Goal: Transaction & Acquisition: Purchase product/service

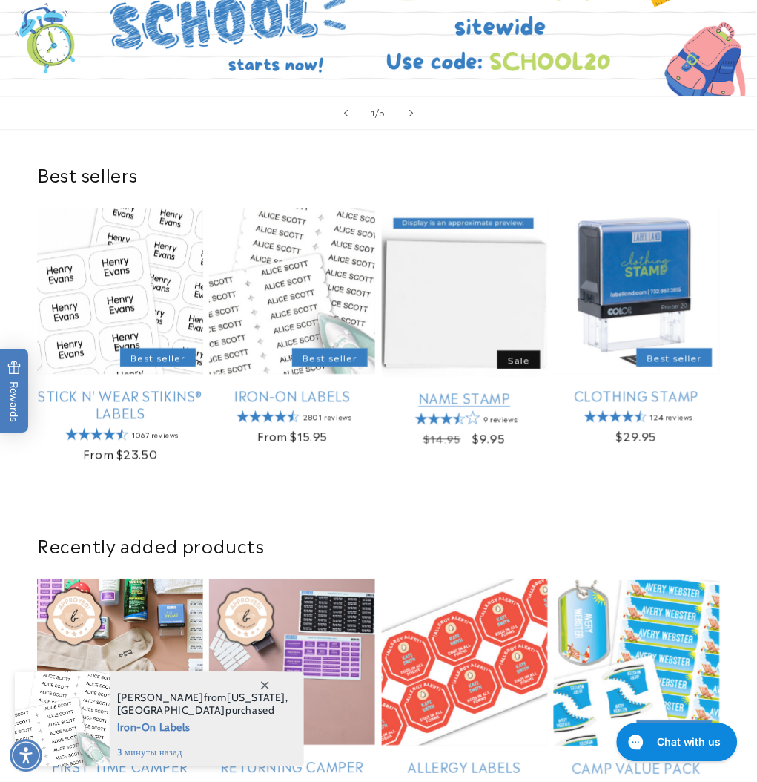
scroll to position [395, 0]
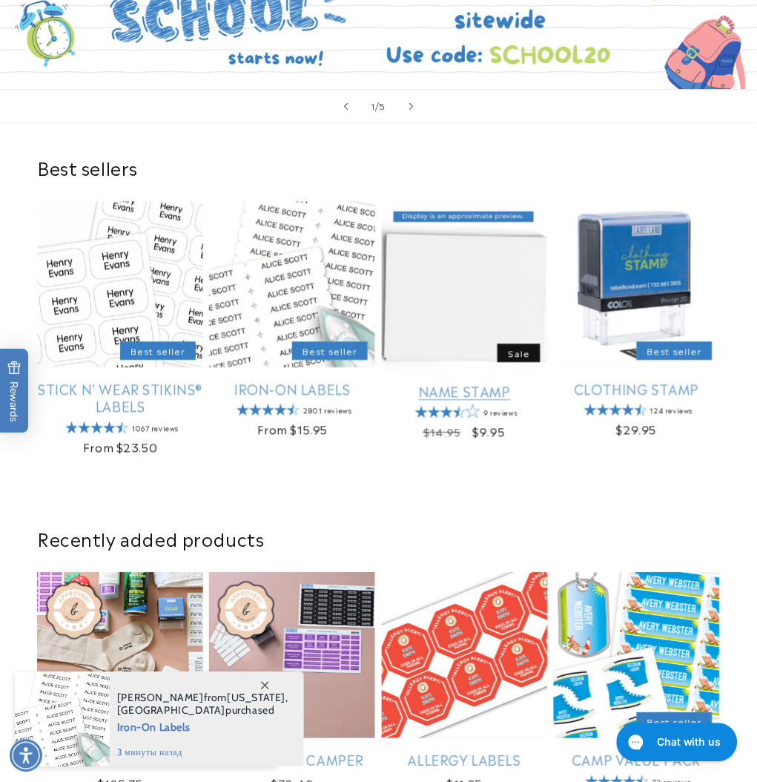
click at [477, 383] on link "Name Stamp" at bounding box center [465, 391] width 166 height 17
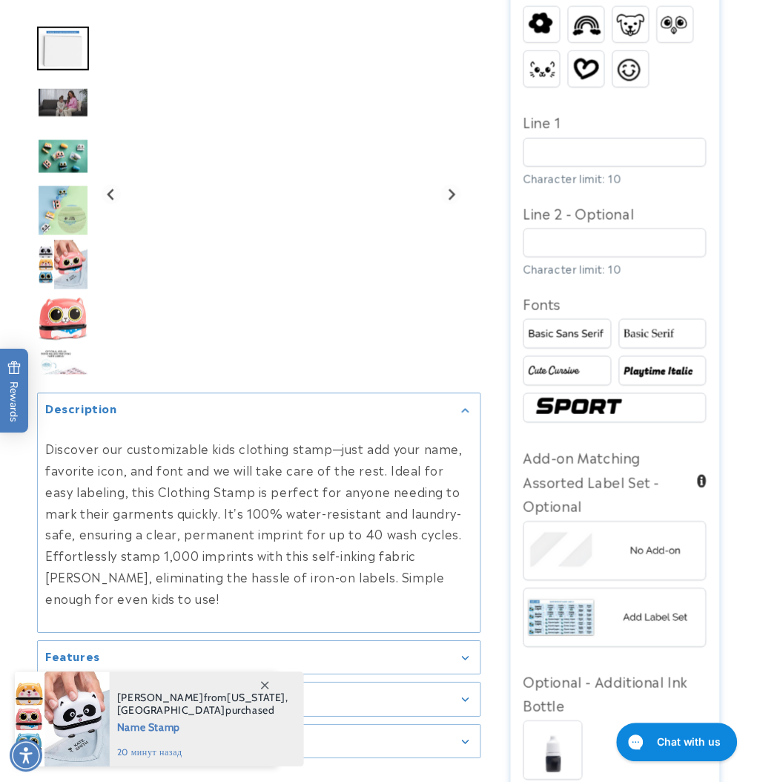
scroll to position [1187, 0]
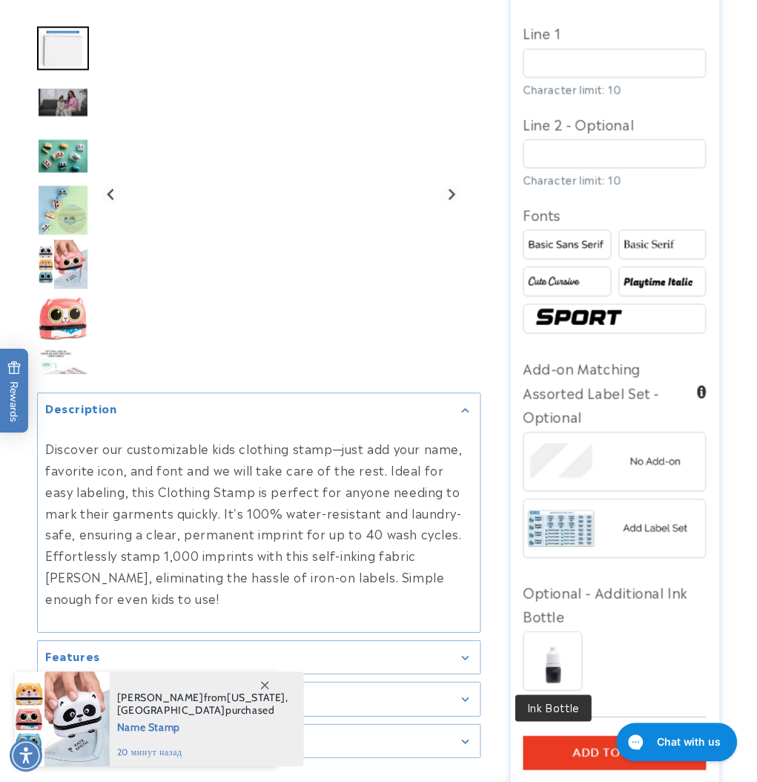
click at [562, 745] on button "Add to cart" at bounding box center [615, 754] width 183 height 34
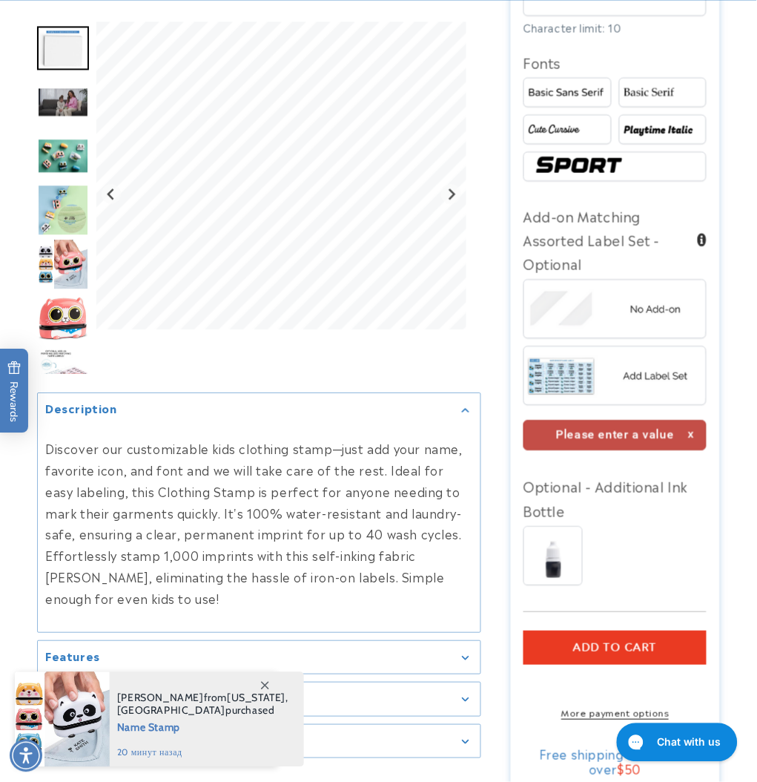
scroll to position [1455, 0]
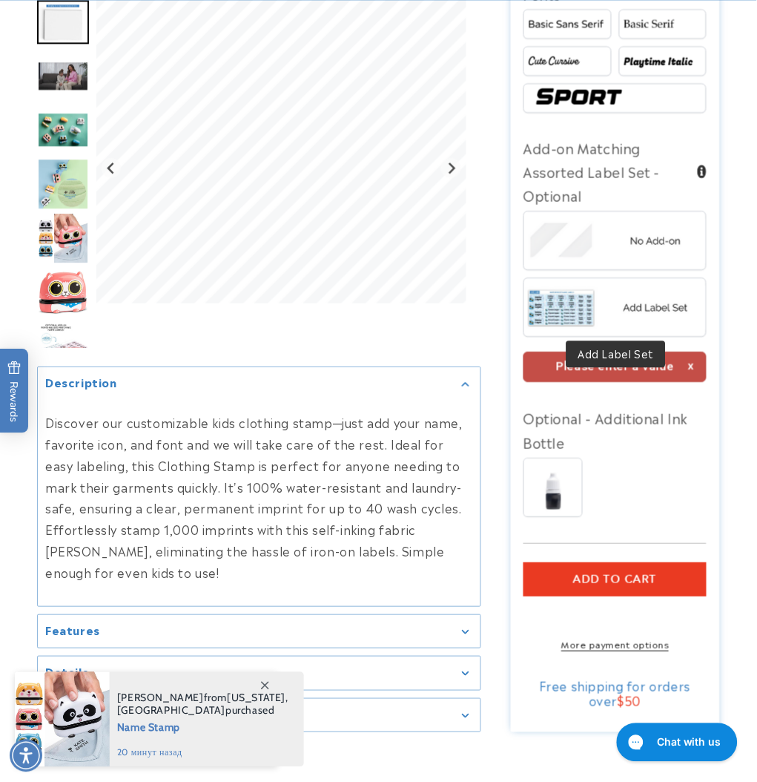
click at [596, 300] on img at bounding box center [615, 307] width 182 height 45
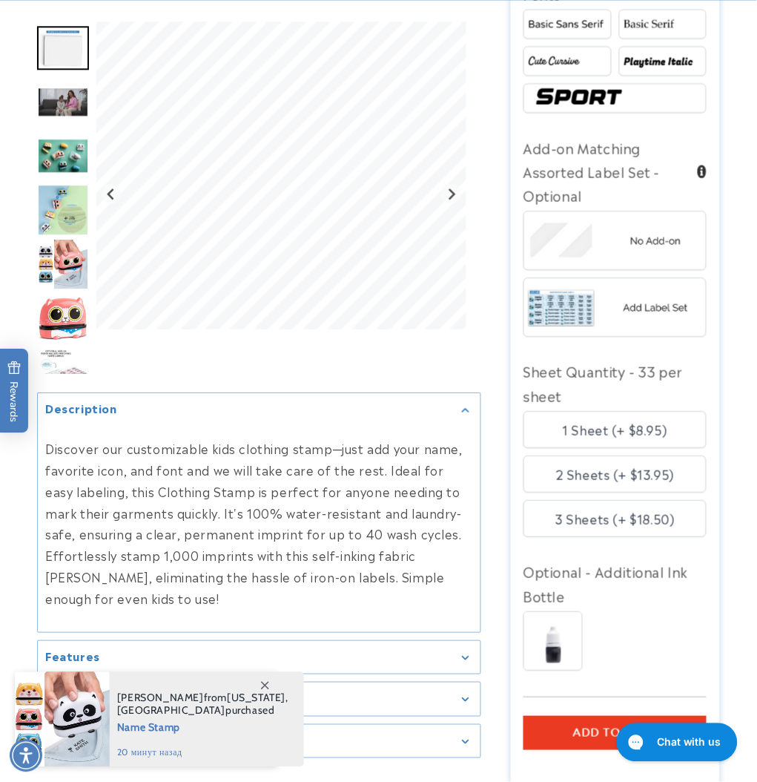
click at [565, 734] on button "Add to cart" at bounding box center [615, 733] width 183 height 34
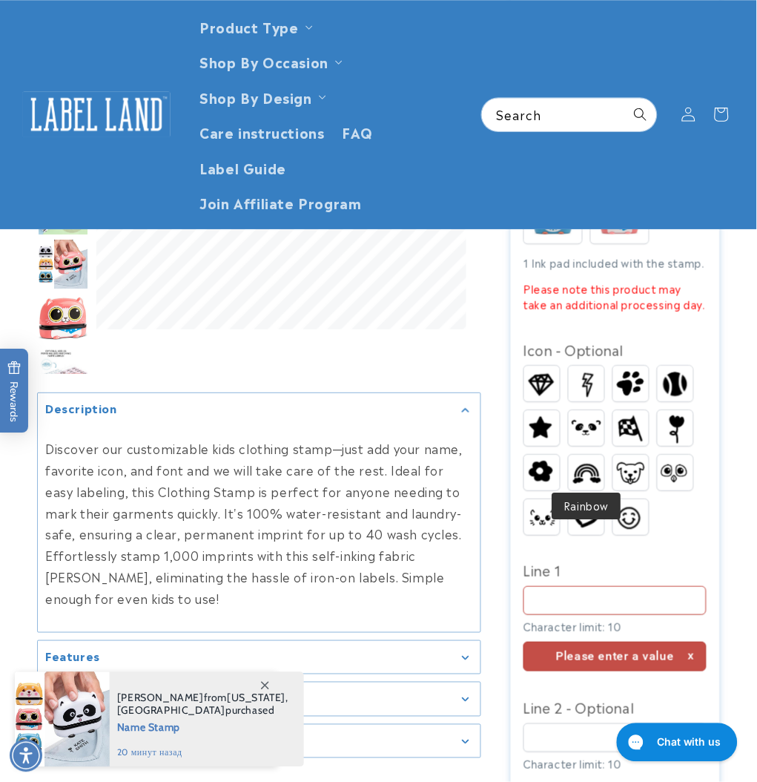
scroll to position [633, 0]
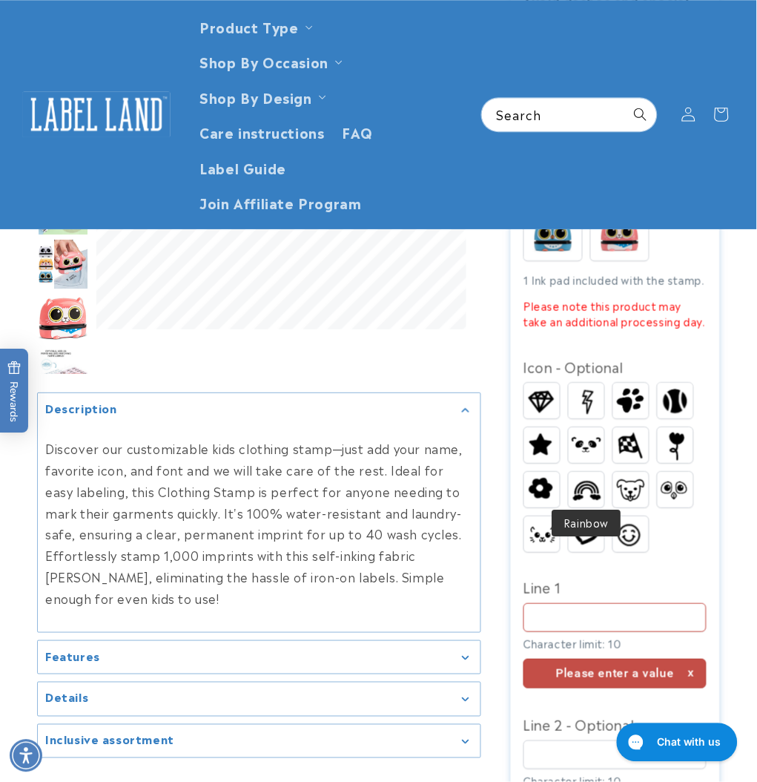
click at [580, 476] on img at bounding box center [587, 489] width 36 height 27
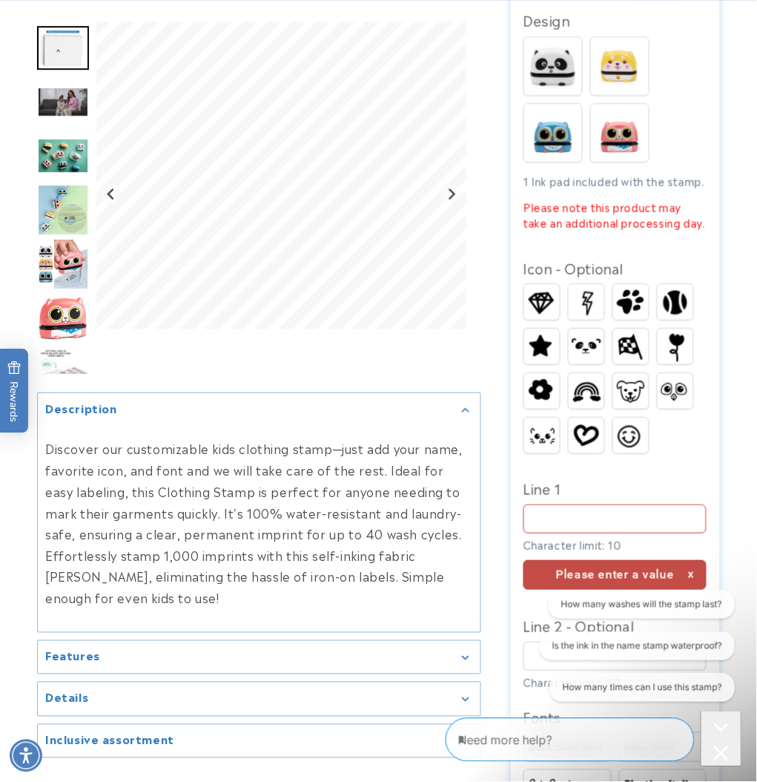
scroll to position [1028, 0]
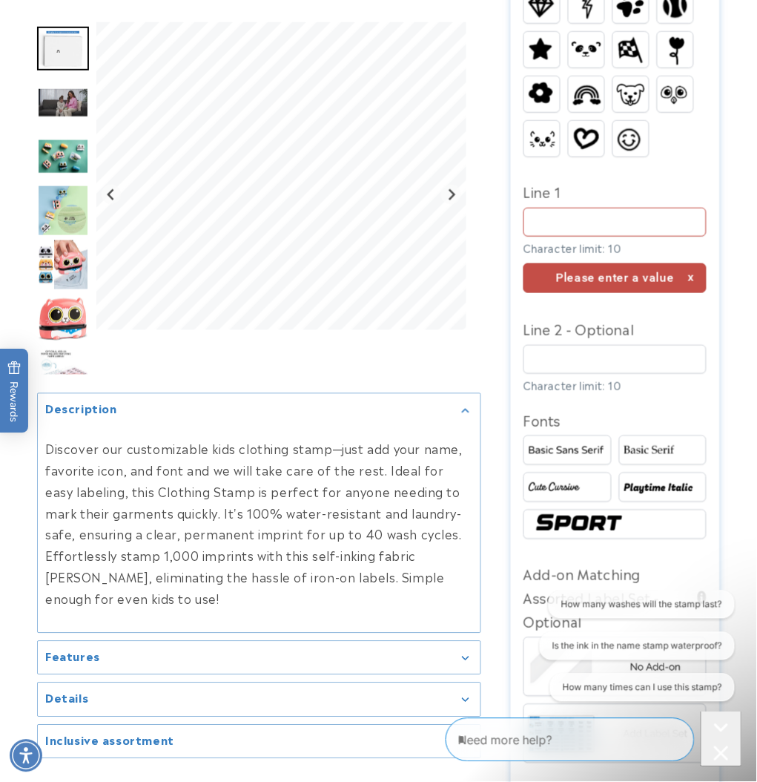
click at [717, 746] on icon "Close conversation starters" at bounding box center [721, 753] width 15 height 15
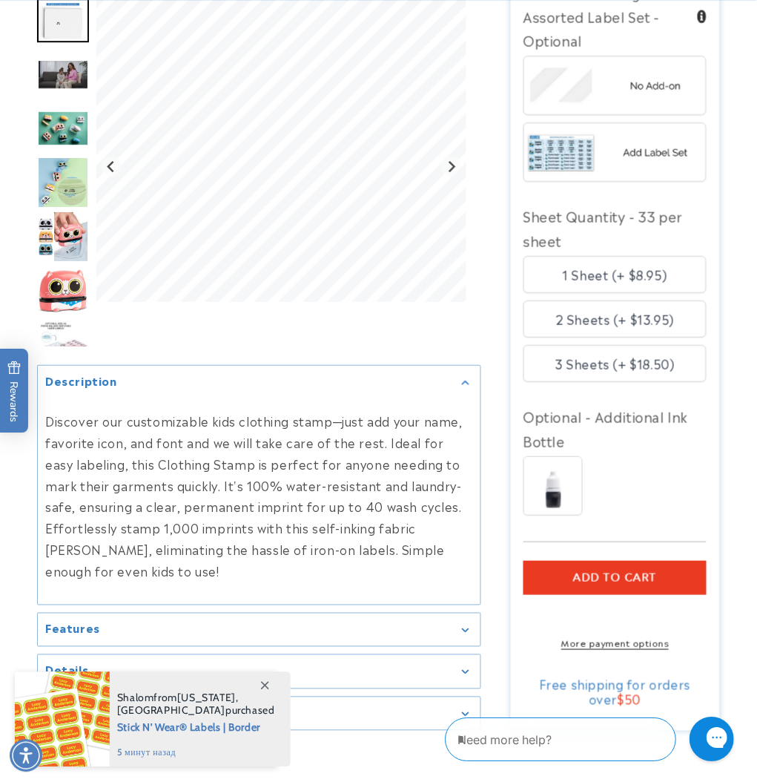
scroll to position [1622, 0]
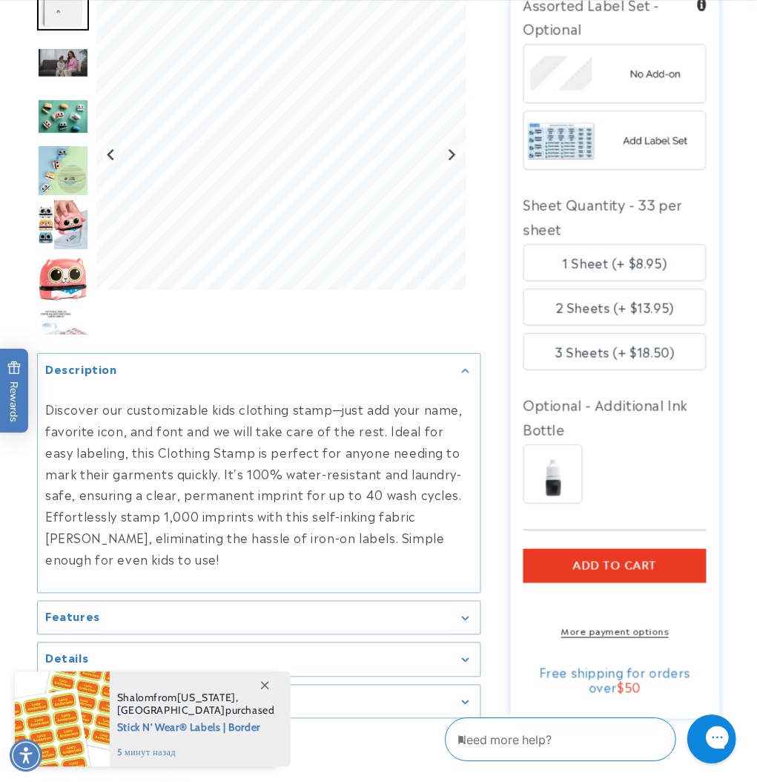
click at [757, 735] on icon "Close gorgias live chat" at bounding box center [770, 736] width 16 height 16
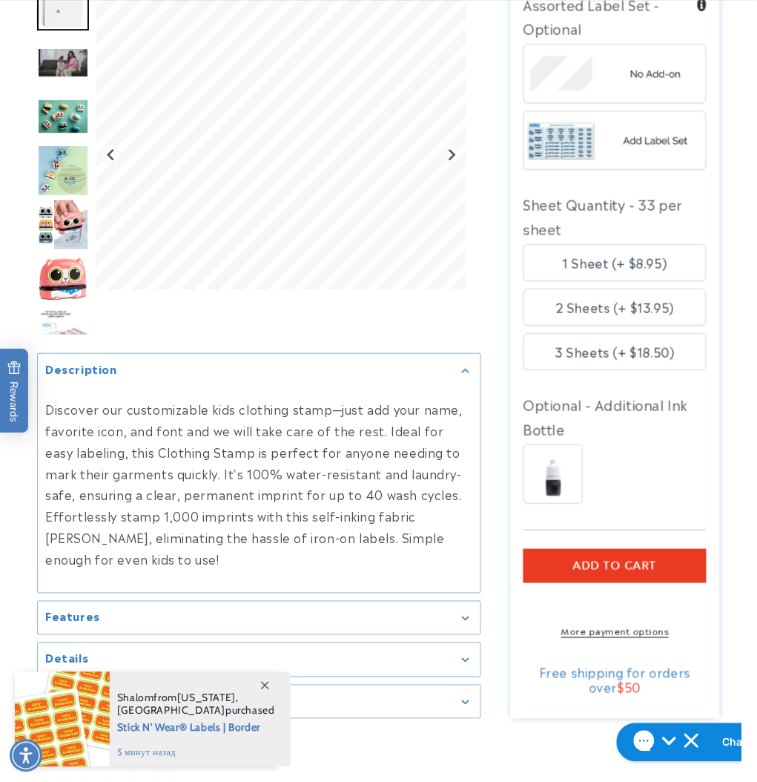
click at [637, 561] on span "Add to cart" at bounding box center [615, 565] width 84 height 13
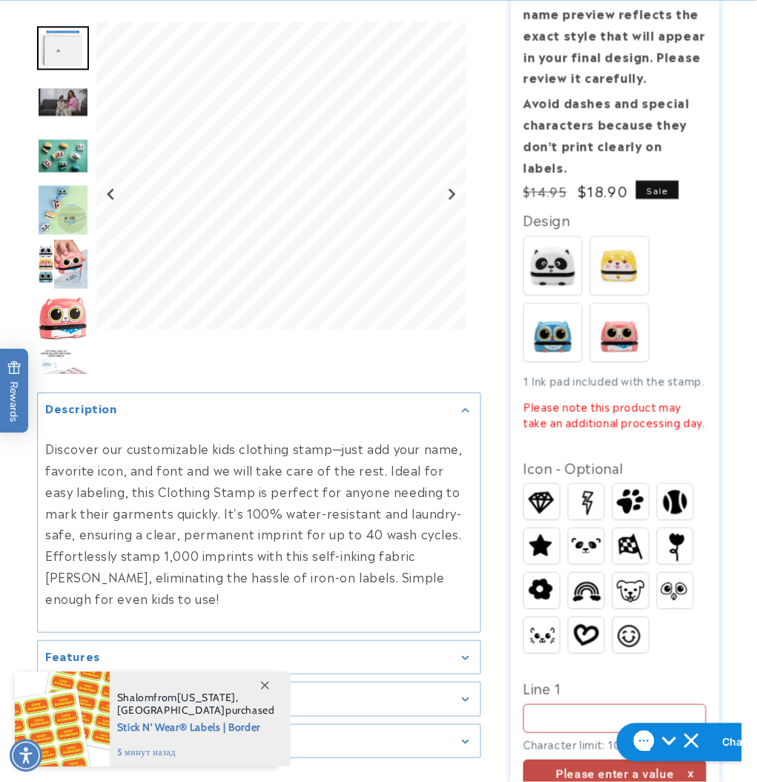
scroll to position [593, 0]
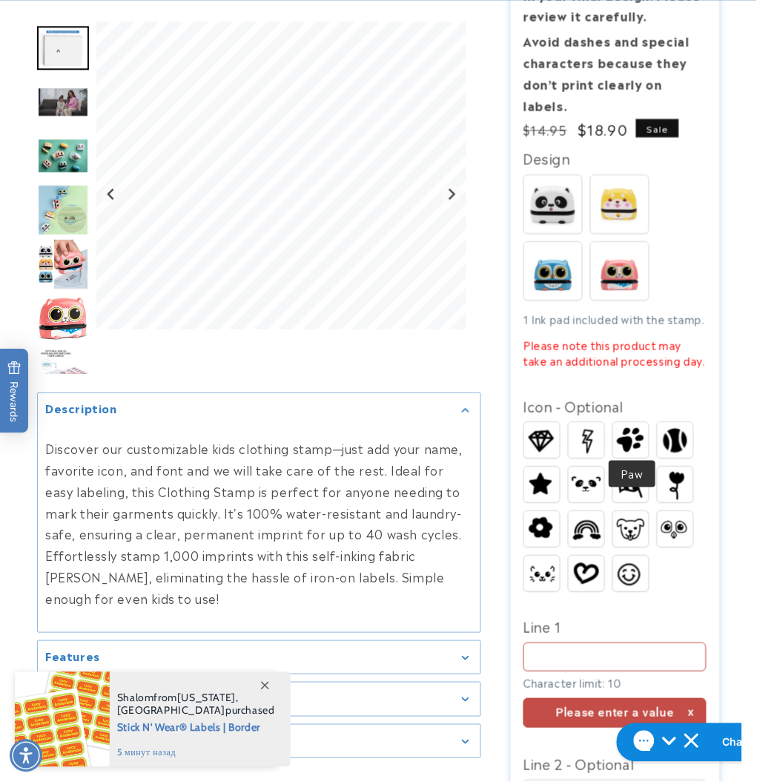
click at [638, 428] on img at bounding box center [632, 440] width 36 height 34
click at [624, 256] on img at bounding box center [620, 271] width 58 height 58
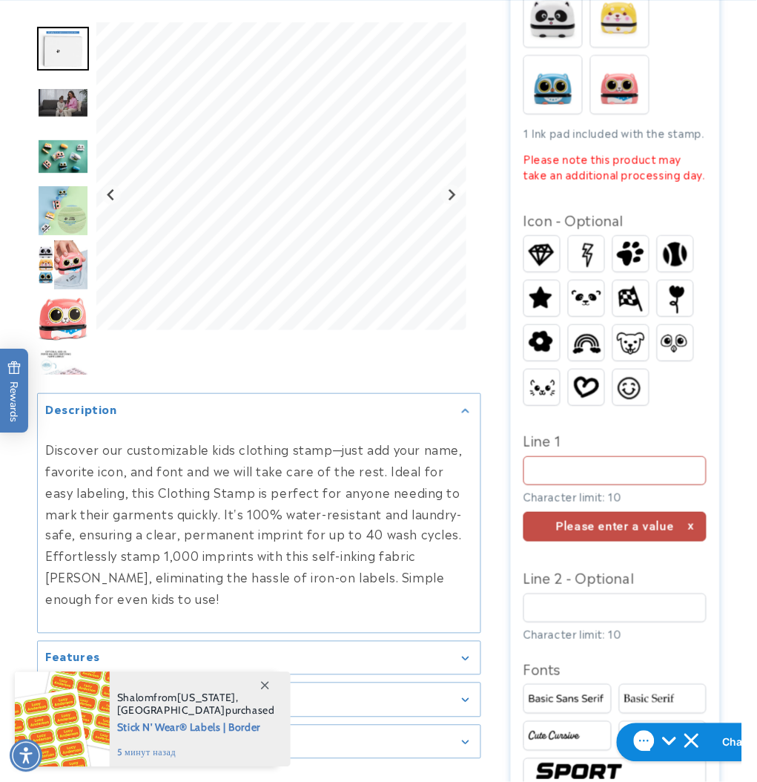
scroll to position [791, 0]
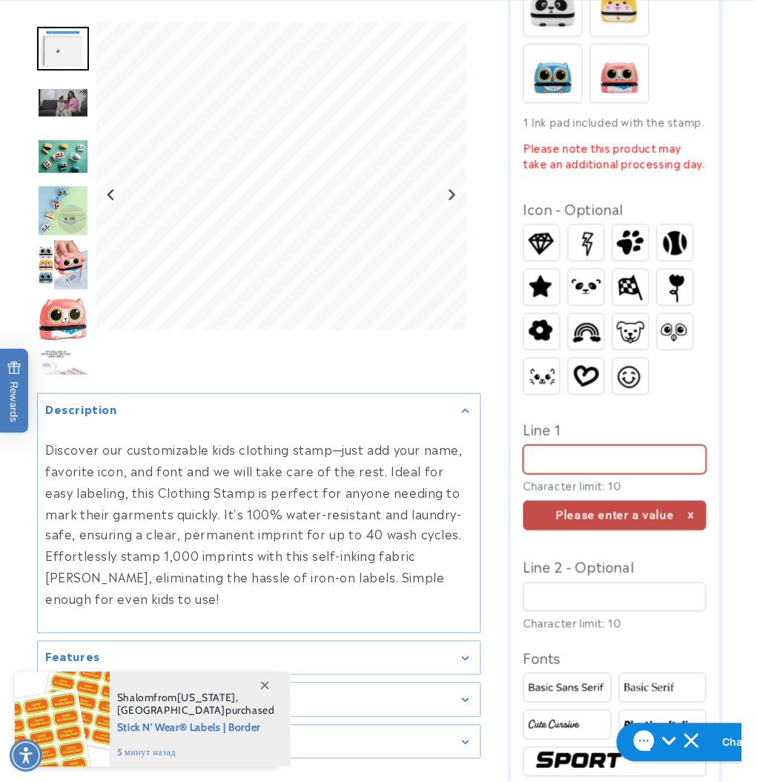
click at [624, 455] on input "Line 1" at bounding box center [615, 459] width 183 height 29
paste input "**********"
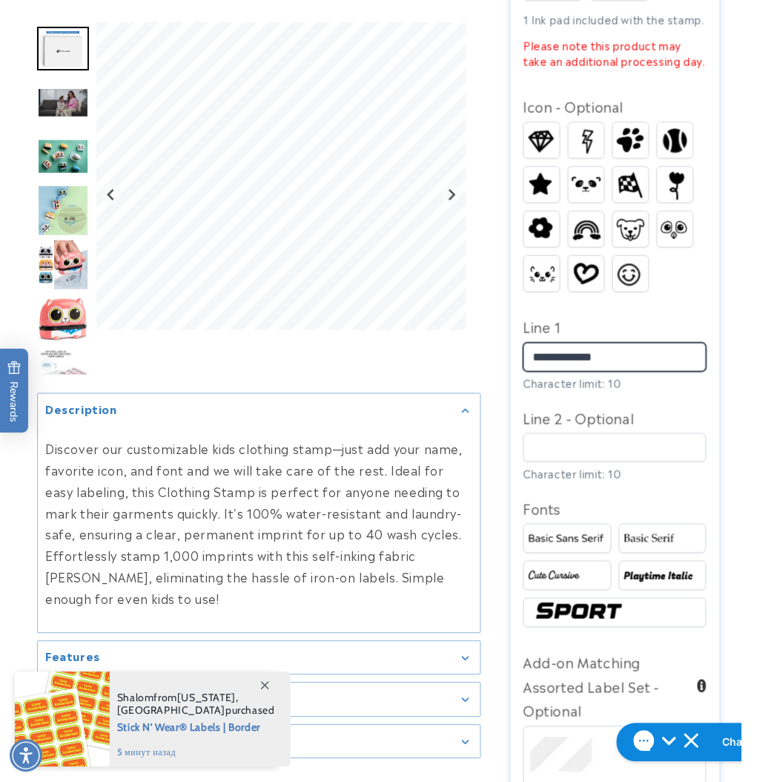
scroll to position [989, 0]
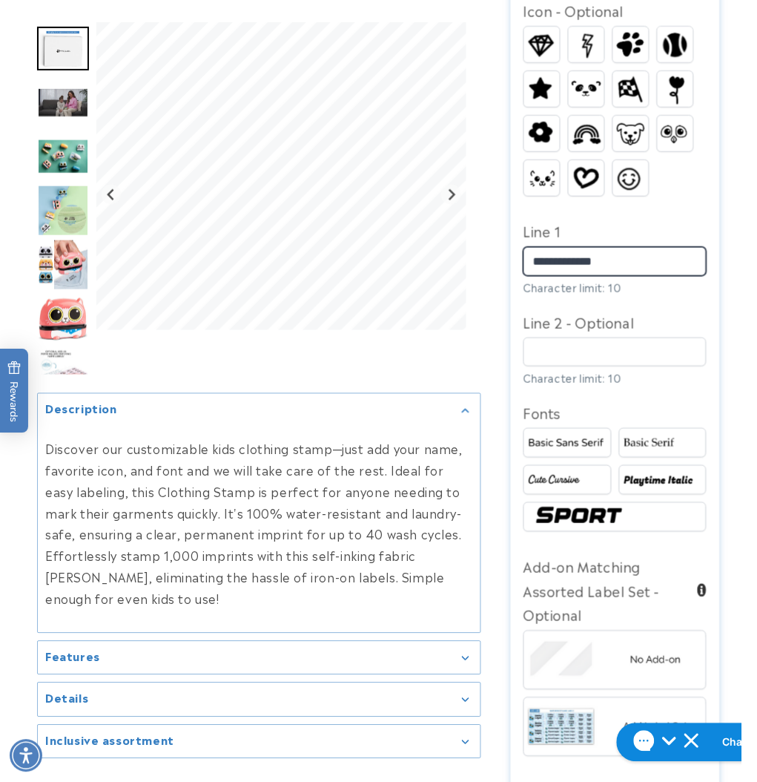
type input "**********"
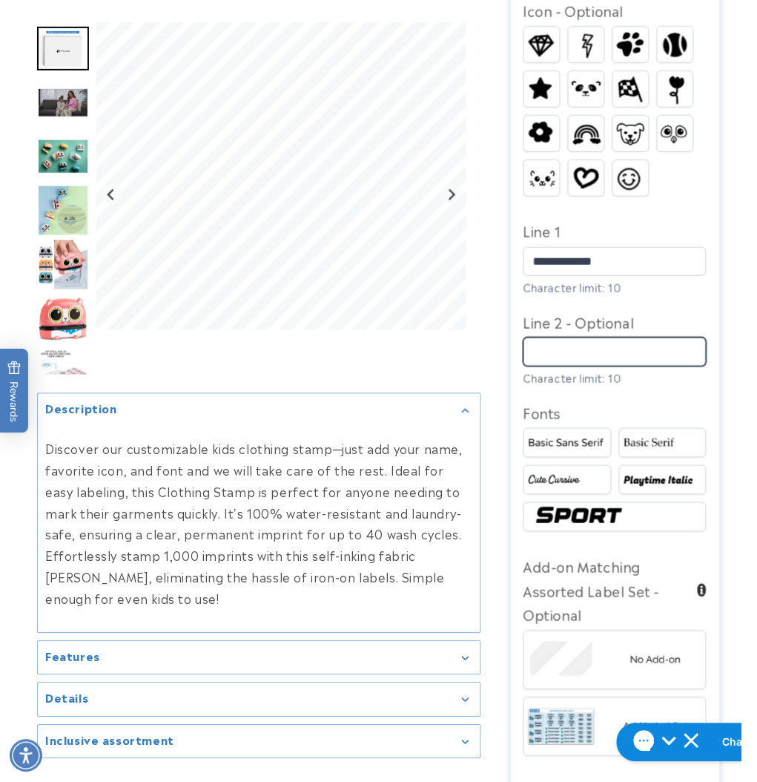
click at [577, 341] on input "Line 2 - Optional" at bounding box center [615, 352] width 183 height 29
paste input "**********"
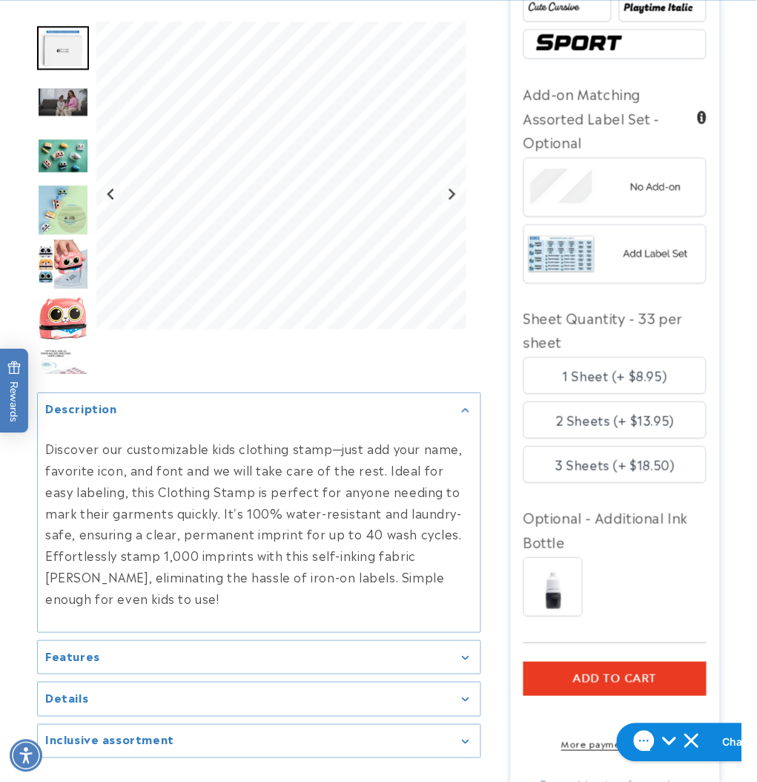
scroll to position [1484, 0]
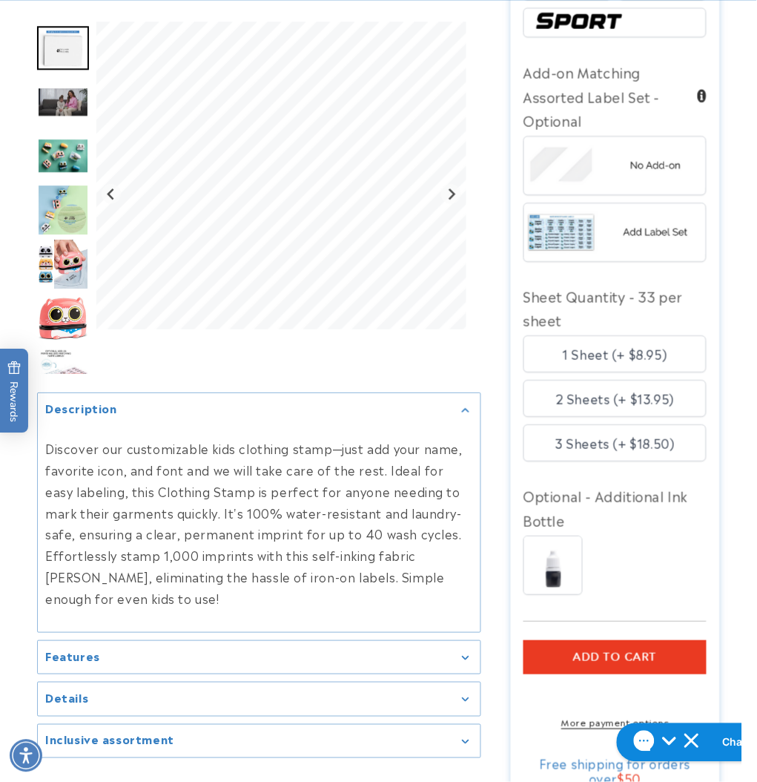
type input "**********"
click at [603, 657] on span "Add to cart" at bounding box center [615, 657] width 84 height 13
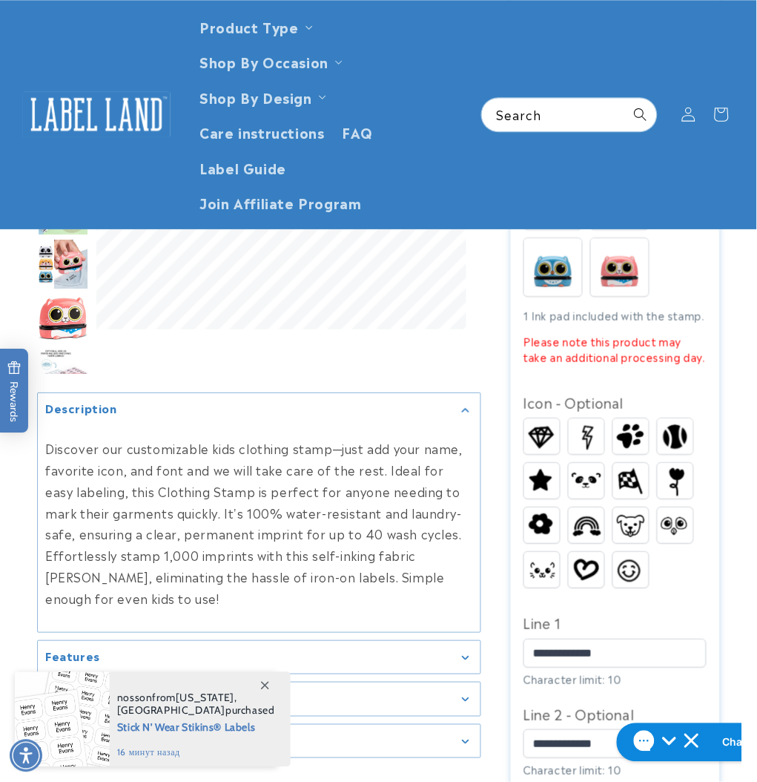
scroll to position [395, 0]
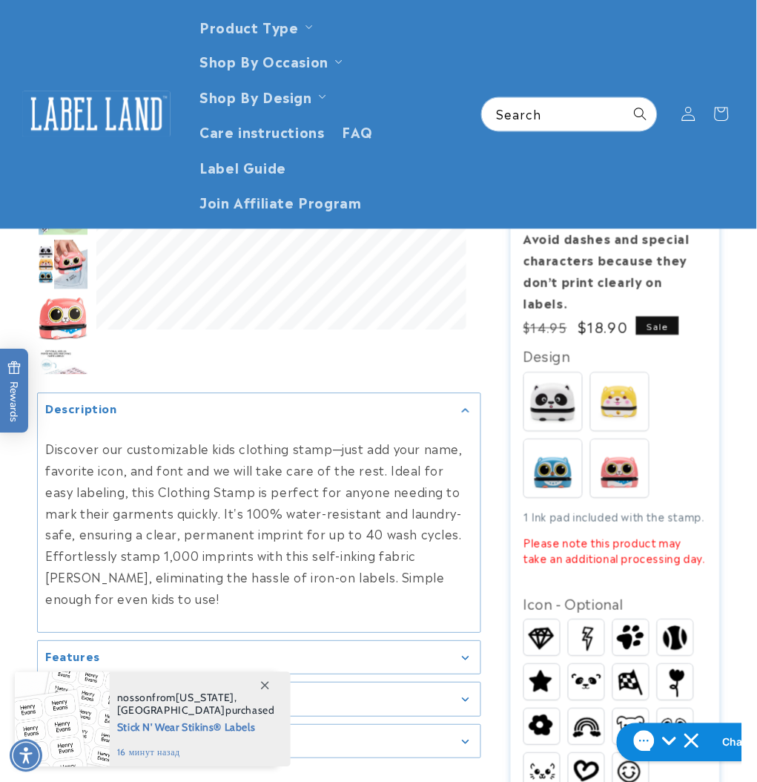
click at [625, 388] on img at bounding box center [620, 402] width 58 height 58
click at [108, 123] on img at bounding box center [96, 114] width 148 height 46
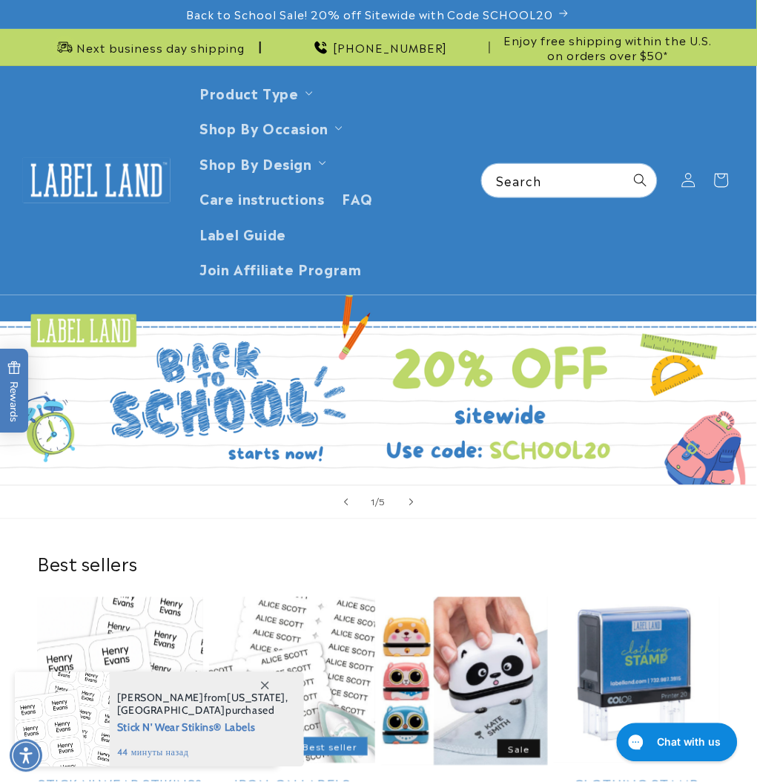
click at [499, 447] on link "Open this option" at bounding box center [378, 389] width 757 height 189
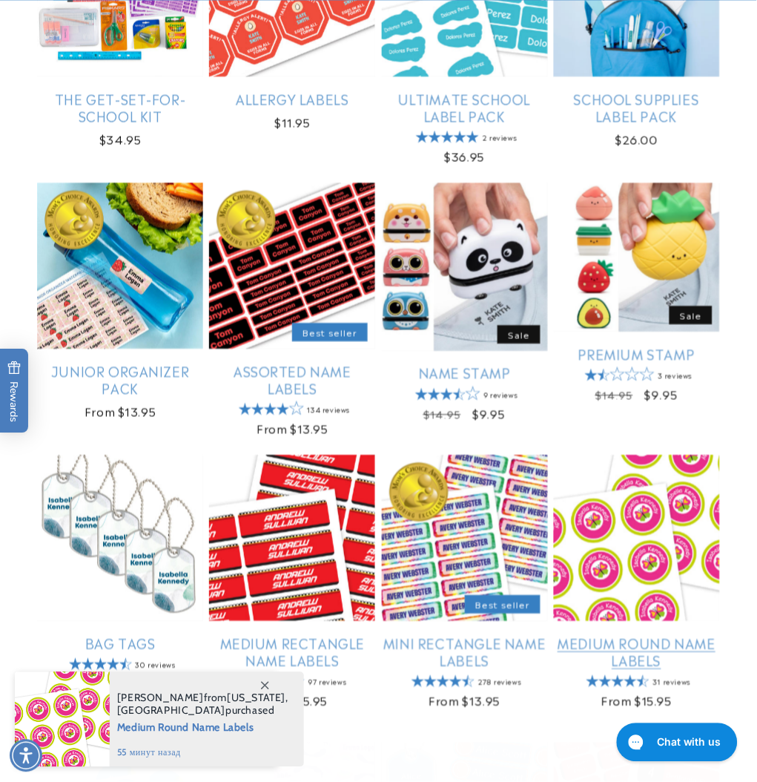
scroll to position [791, 0]
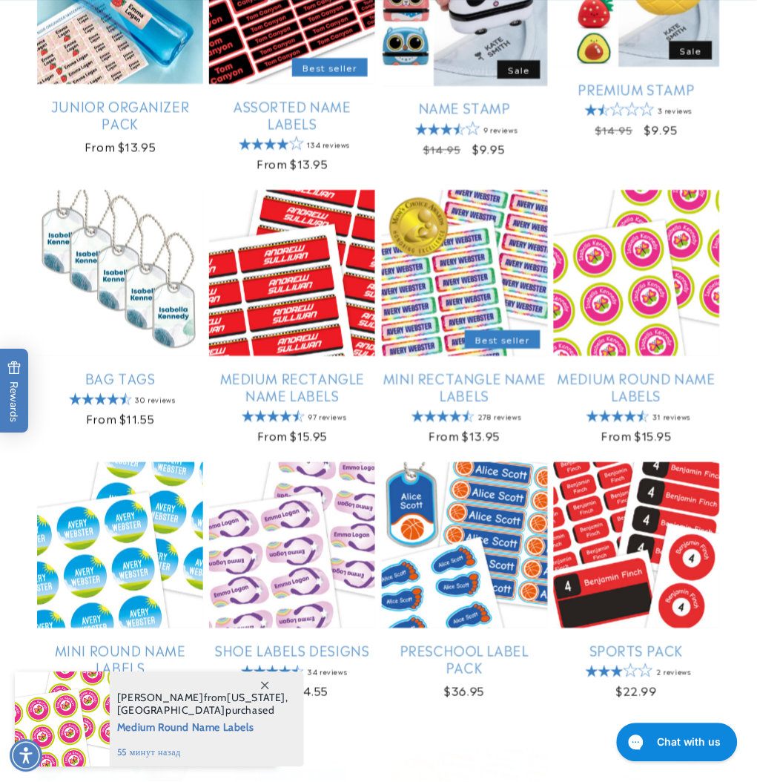
click at [263, 686] on icon at bounding box center [265, 686] width 8 height 8
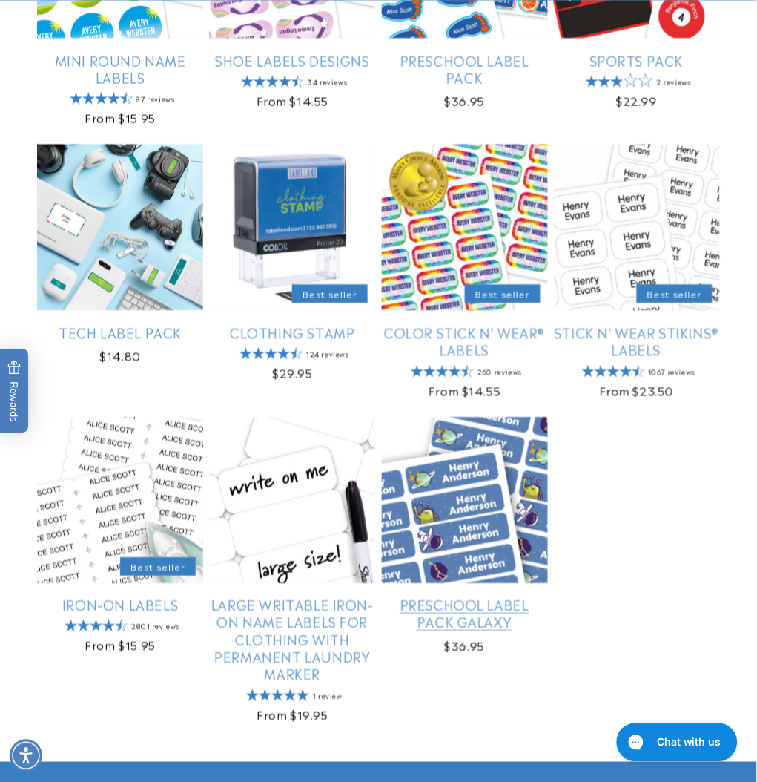
scroll to position [1384, 0]
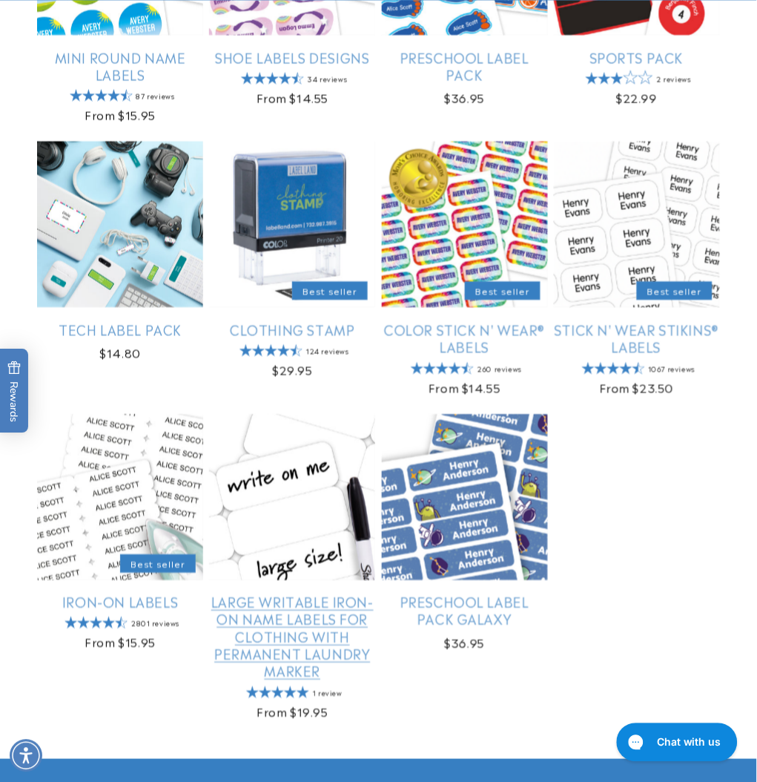
click at [318, 593] on link "Large Writable Iron-On Name Labels for Clothing with Permanent Laundry Marker" at bounding box center [292, 636] width 166 height 87
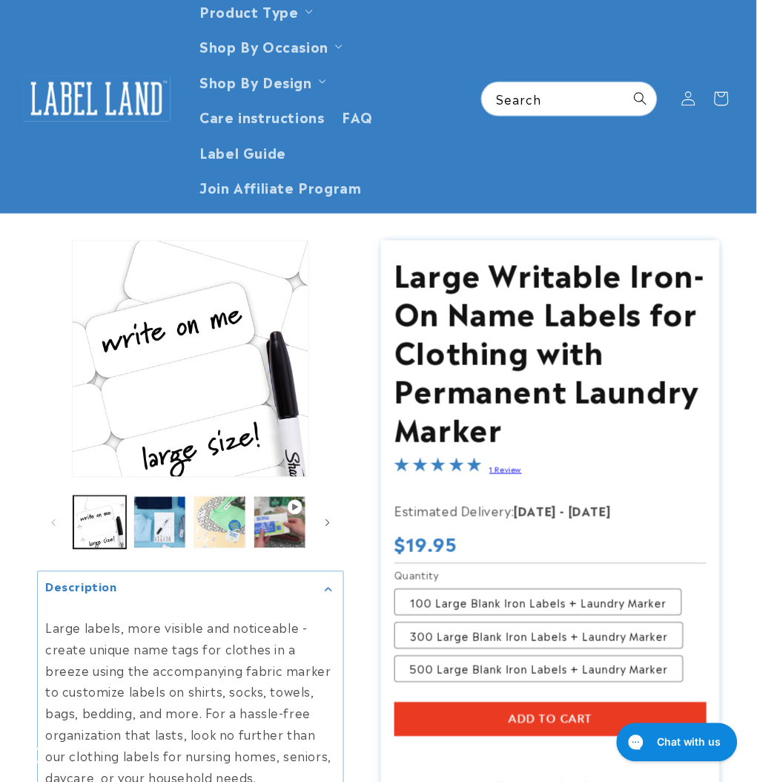
scroll to position [197, 0]
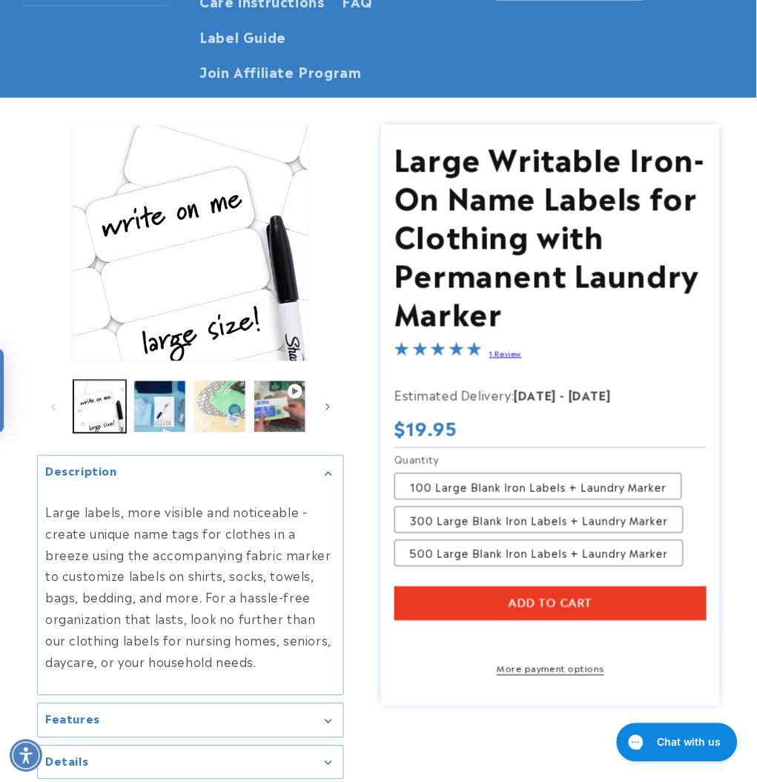
click at [507, 607] on button "Add to cart" at bounding box center [551, 604] width 313 height 34
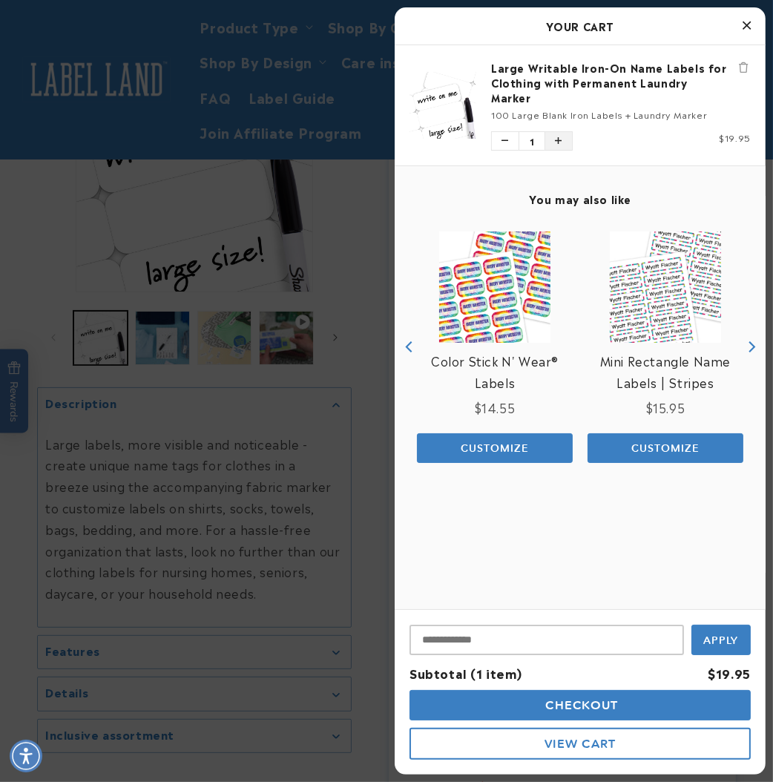
click at [560, 141] on icon "Increase quantity of Large Writable Iron-On Name Labels for Clothing with Perma…" at bounding box center [559, 140] width 7 height 9
click at [560, 141] on icon "Increase quantity of Large Writable Iron-On Name Labels for Clothing with Perma…" at bounding box center [558, 141] width 10 height 10
click at [560, 141] on icon "Increase quantity of Large Writable Iron-On Name Labels for Clothing with Perma…" at bounding box center [558, 141] width 7 height 10
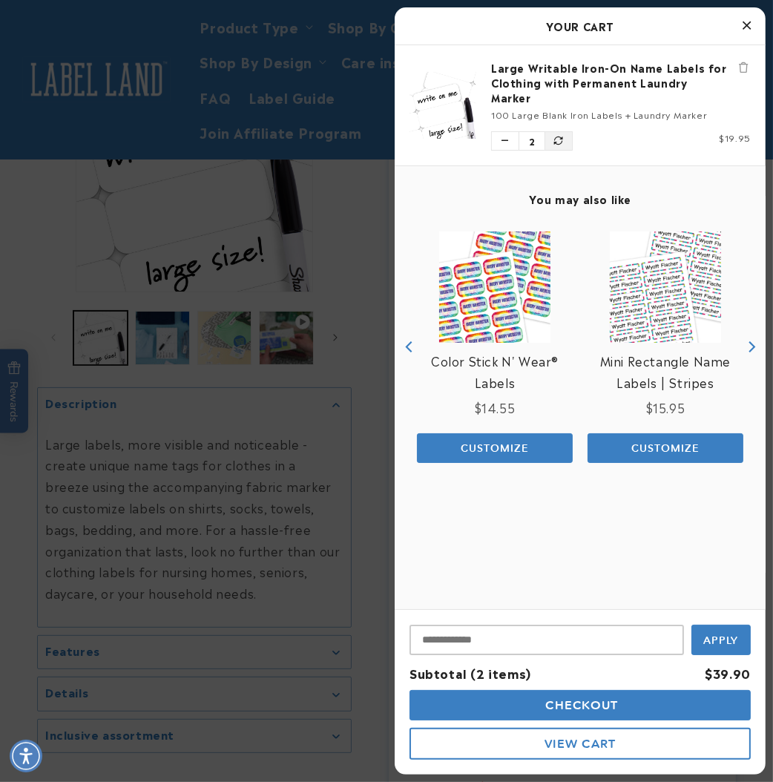
click at [560, 141] on icon "Increase quantity of Large Writable Iron-On Name Labels for Clothing with Perma…" at bounding box center [558, 141] width 10 height 10
click at [560, 141] on icon "Increase quantity of Large Writable Iron-On Name Labels for Clothing with Perma…" at bounding box center [558, 141] width 8 height 10
click at [560, 141] on icon "Increase quantity of Large Writable Iron-On Name Labels for Clothing with Perma…" at bounding box center [558, 141] width 7 height 10
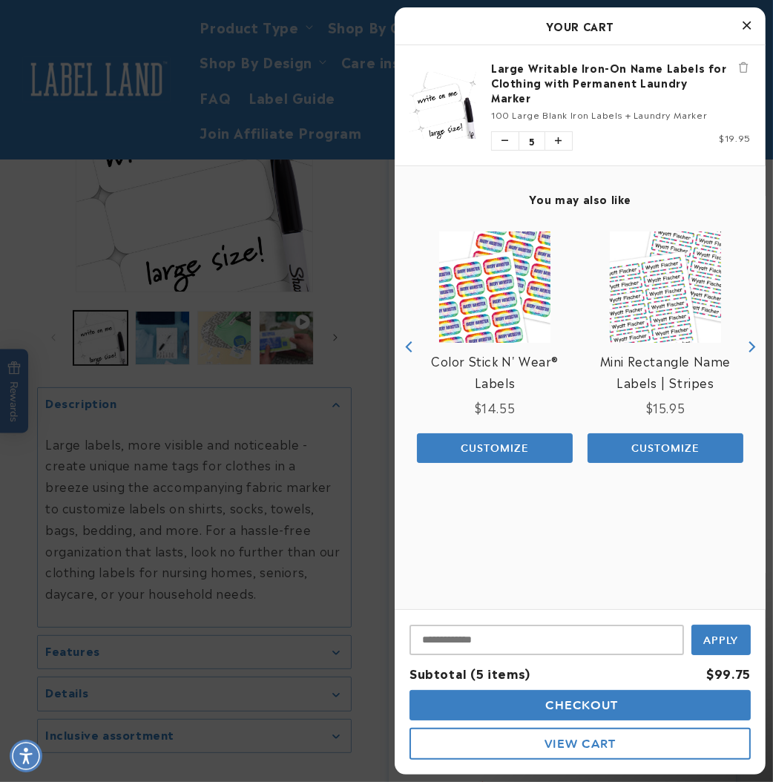
click at [701, 711] on button "Checkout" at bounding box center [579, 705] width 341 height 30
